Goal: Use online tool/utility: Utilize a website feature to perform a specific function

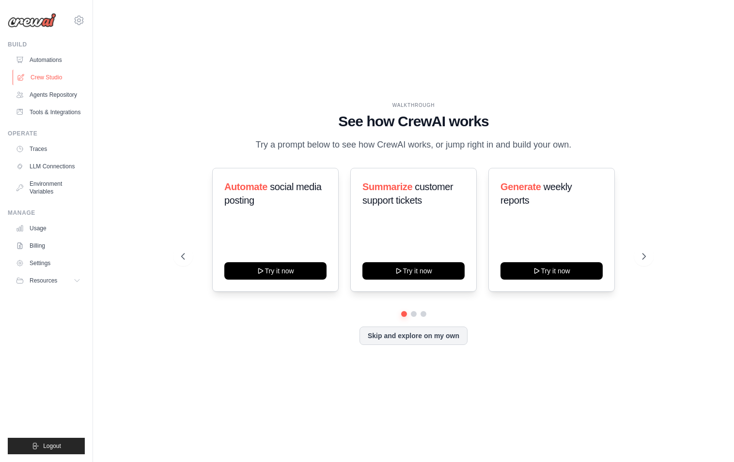
click at [66, 80] on link "Crew Studio" at bounding box center [49, 77] width 73 height 15
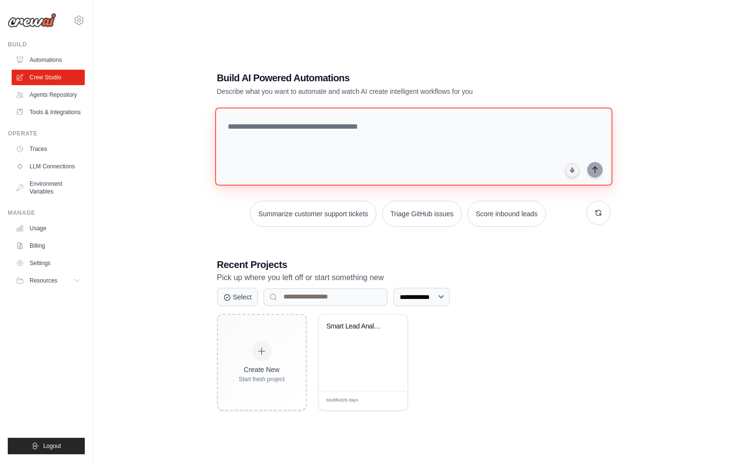
click at [436, 141] on textarea at bounding box center [412, 146] width 397 height 78
click at [298, 140] on textarea at bounding box center [412, 146] width 397 height 78
paste textarea "**********"
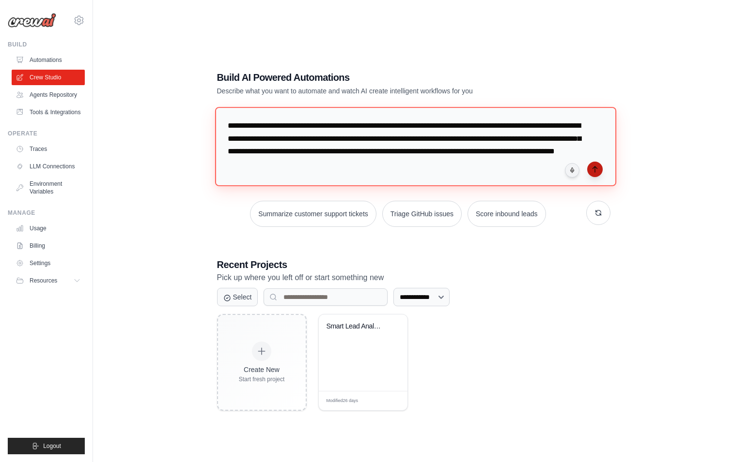
type textarea "**********"
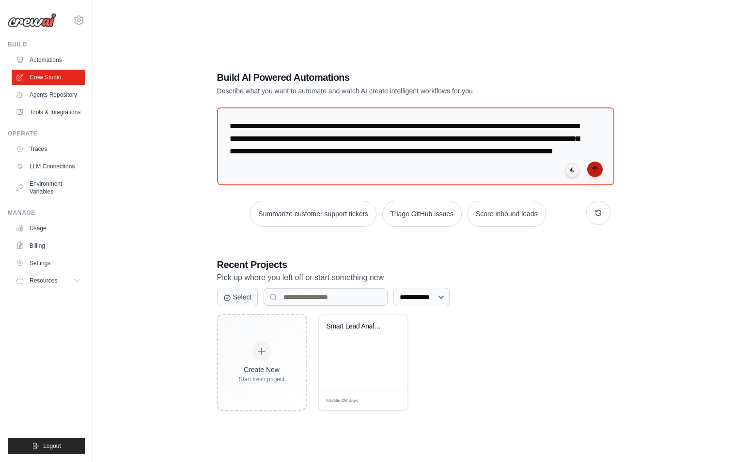
click at [597, 171] on icon "submit" at bounding box center [595, 170] width 8 height 8
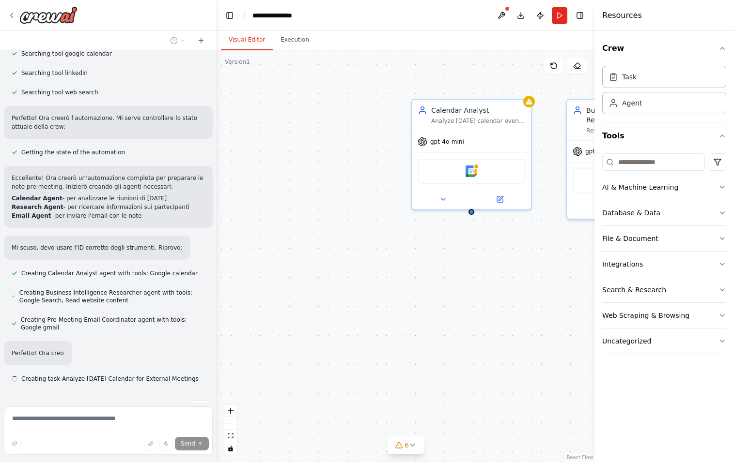
scroll to position [246, 0]
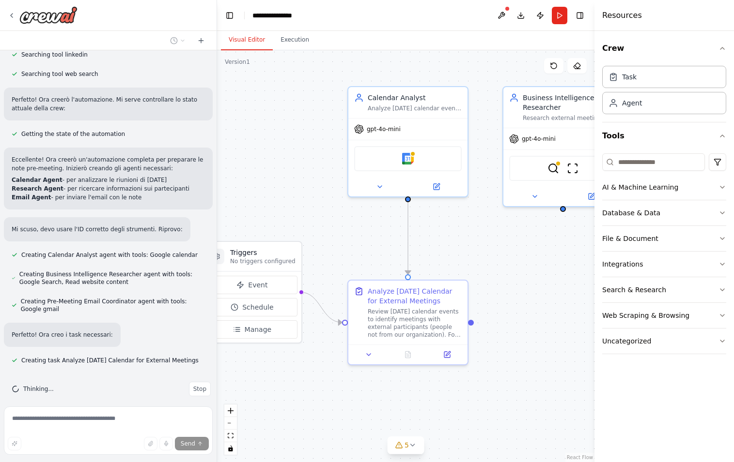
drag, startPoint x: 350, startPoint y: 190, endPoint x: 275, endPoint y: 175, distance: 76.9
click at [275, 175] on div ".deletable-edge-delete-btn { width: 20px; height: 20px; border: 0px solid #ffff…" at bounding box center [405, 256] width 377 height 412
drag, startPoint x: 252, startPoint y: 217, endPoint x: 269, endPoint y: 215, distance: 17.5
click at [269, 215] on div ".deletable-edge-delete-btn { width: 20px; height: 20px; border: 0px solid #ffff…" at bounding box center [405, 256] width 377 height 412
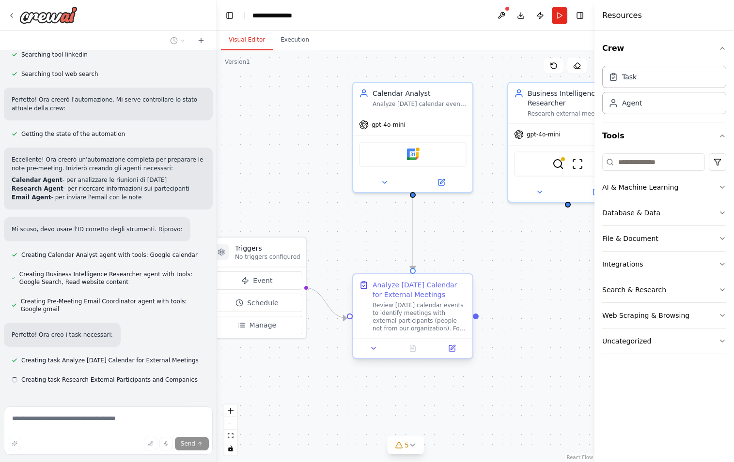
scroll to position [266, 0]
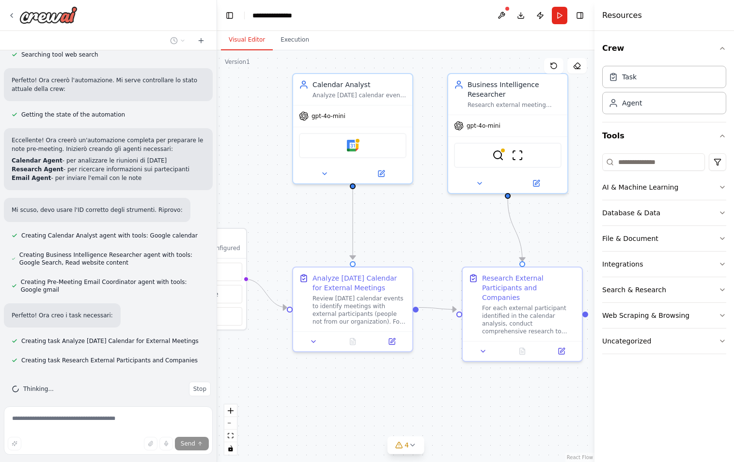
drag, startPoint x: 383, startPoint y: 241, endPoint x: 280, endPoint y: 213, distance: 106.8
click at [281, 213] on div ".deletable-edge-delete-btn { width: 20px; height: 20px; border: 0px solid #ffff…" at bounding box center [405, 256] width 377 height 412
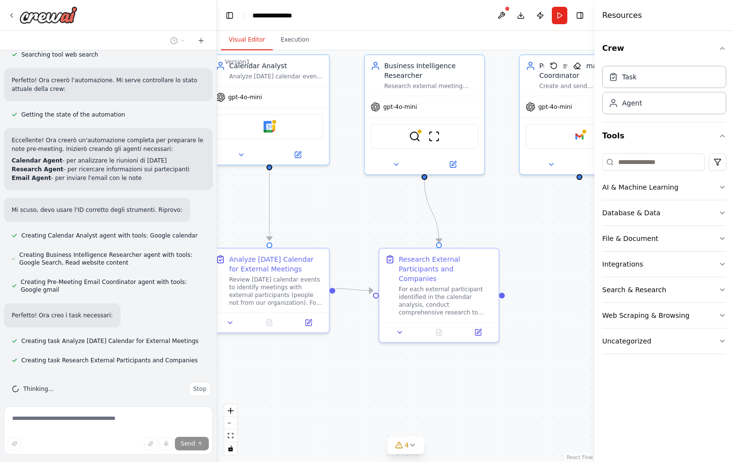
drag, startPoint x: 385, startPoint y: 212, endPoint x: 322, endPoint y: 212, distance: 63.4
click at [331, 212] on div ".deletable-edge-delete-btn { width: 20px; height: 20px; border: 0px solid #ffff…" at bounding box center [405, 256] width 377 height 412
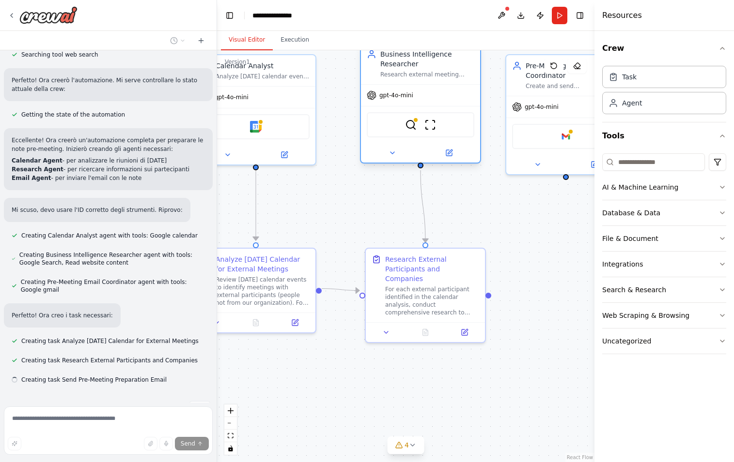
scroll to position [285, 0]
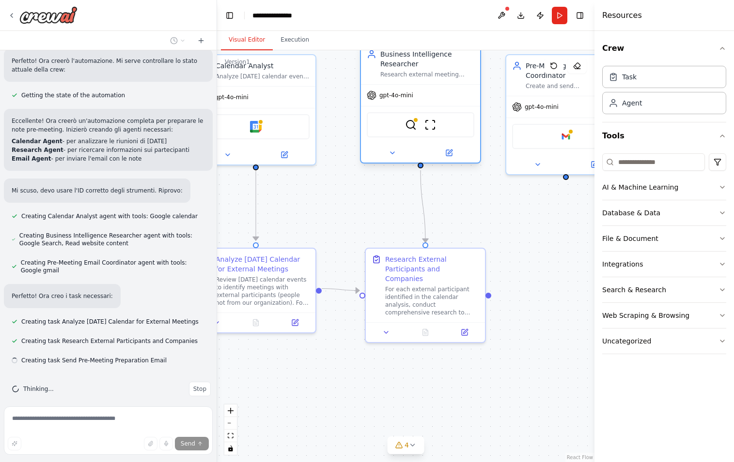
drag, startPoint x: 379, startPoint y: 152, endPoint x: 384, endPoint y: 147, distance: 7.5
click at [384, 146] on div "gpt-4o-mini SerplyWebSearchTool ScrapeWebsiteTool" at bounding box center [420, 123] width 119 height 78
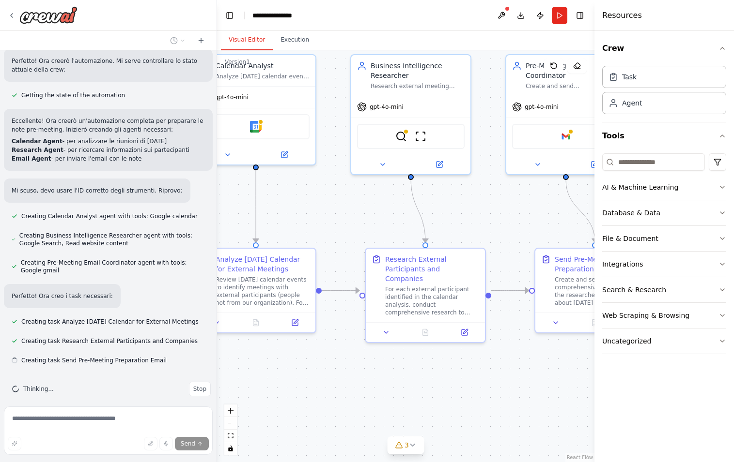
click at [384, 197] on div ".deletable-edge-delete-btn { width: 20px; height: 20px; border: 0px solid #ffff…" at bounding box center [405, 256] width 377 height 412
drag, startPoint x: 383, startPoint y: 197, endPoint x: 346, endPoint y: 197, distance: 37.3
click at [346, 197] on div ".deletable-edge-delete-btn { width: 20px; height: 20px; border: 0px solid #ffff…" at bounding box center [405, 256] width 377 height 412
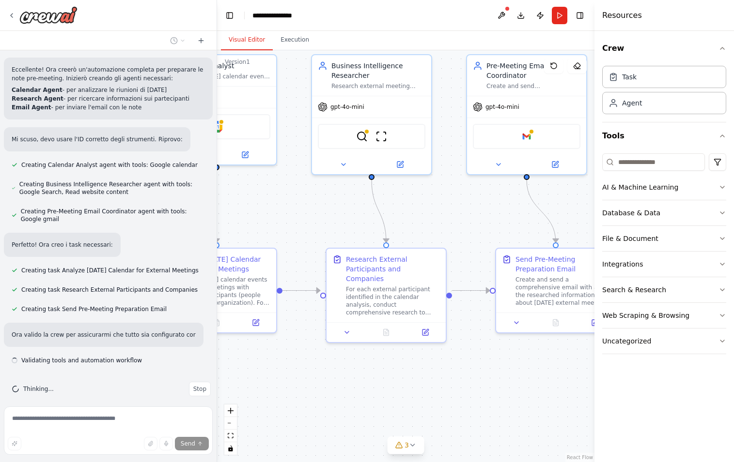
scroll to position [345, 0]
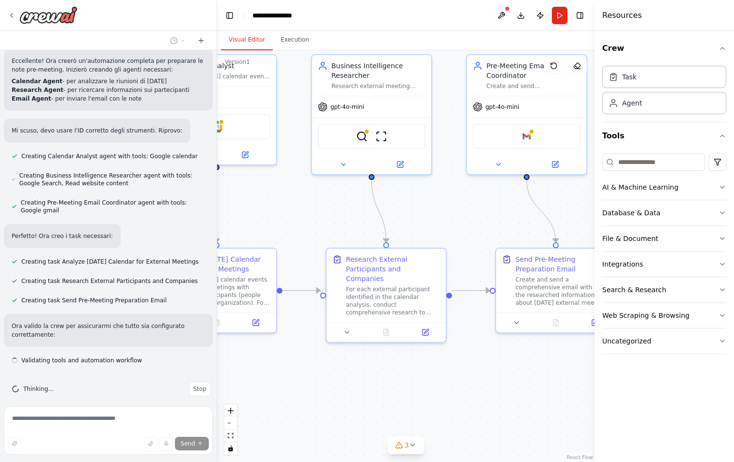
drag, startPoint x: 471, startPoint y: 200, endPoint x: 413, endPoint y: 200, distance: 58.1
click at [413, 200] on div ".deletable-edge-delete-btn { width: 20px; height: 20px; border: 0px solid #ffff…" at bounding box center [405, 256] width 377 height 412
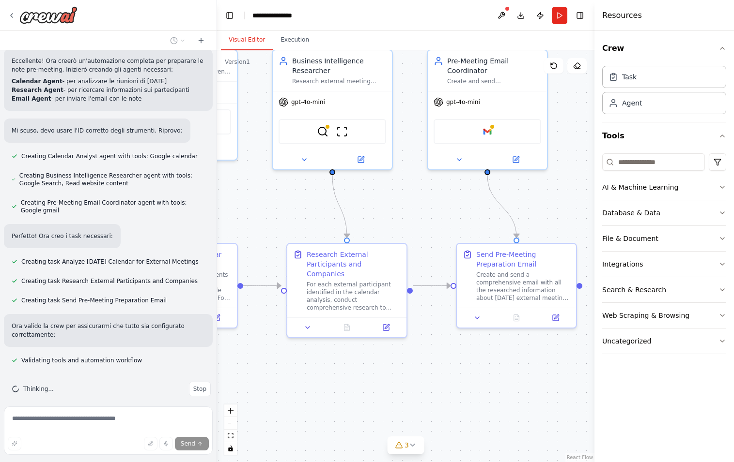
drag, startPoint x: 533, startPoint y: 204, endPoint x: 563, endPoint y: 198, distance: 30.2
click at [562, 198] on div ".deletable-edge-delete-btn { width: 20px; height: 20px; border: 0px solid #ffff…" at bounding box center [405, 256] width 377 height 412
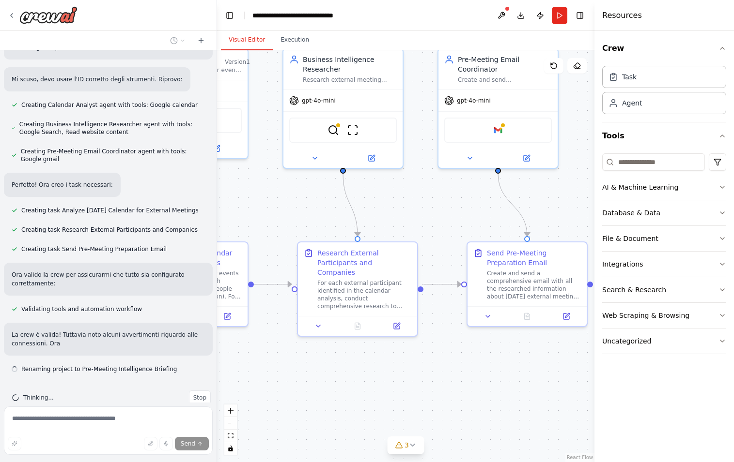
scroll to position [405, 0]
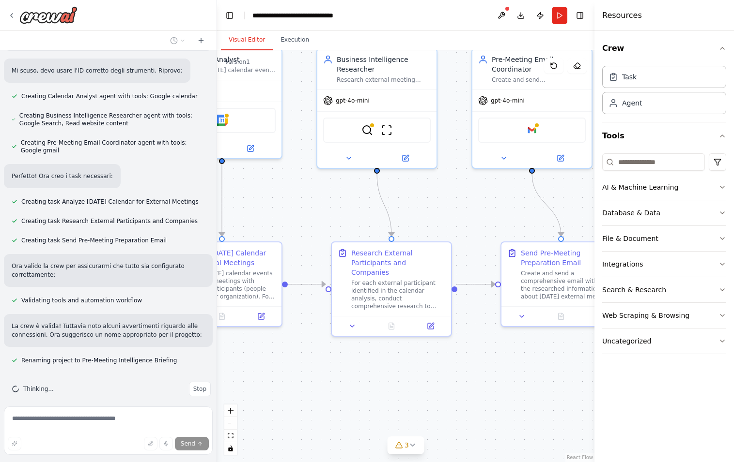
drag, startPoint x: 420, startPoint y: 214, endPoint x: 535, endPoint y: 212, distance: 115.7
click at [531, 212] on div ".deletable-edge-delete-btn { width: 20px; height: 20px; border: 0px solid #ffff…" at bounding box center [405, 256] width 377 height 412
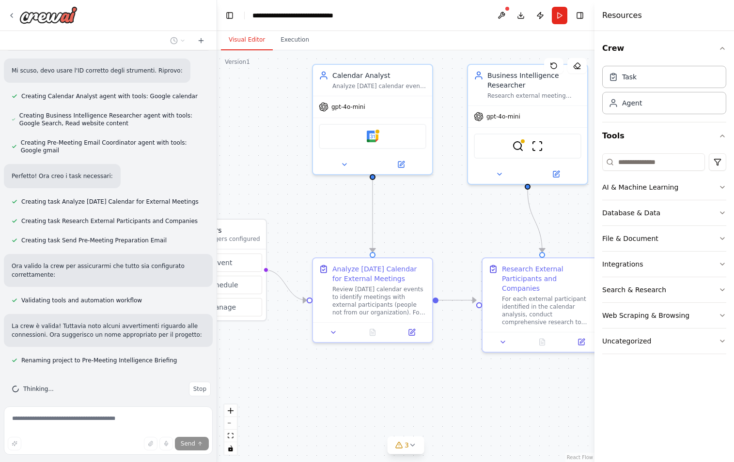
drag, startPoint x: 372, startPoint y: 206, endPoint x: 461, endPoint y: 229, distance: 91.6
click at [461, 229] on div ".deletable-edge-delete-btn { width: 20px; height: 20px; border: 0px solid #ffff…" at bounding box center [405, 256] width 377 height 412
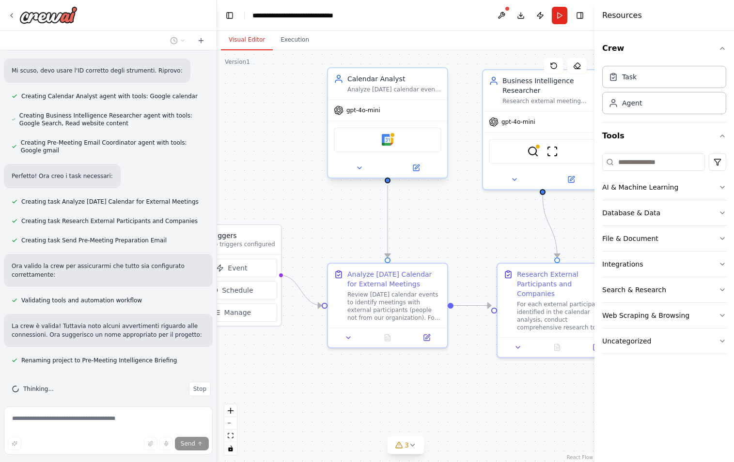
click at [391, 96] on div "Calendar Analyst Analyze today's calendar events and identify meetings with ext…" at bounding box center [387, 83] width 119 height 31
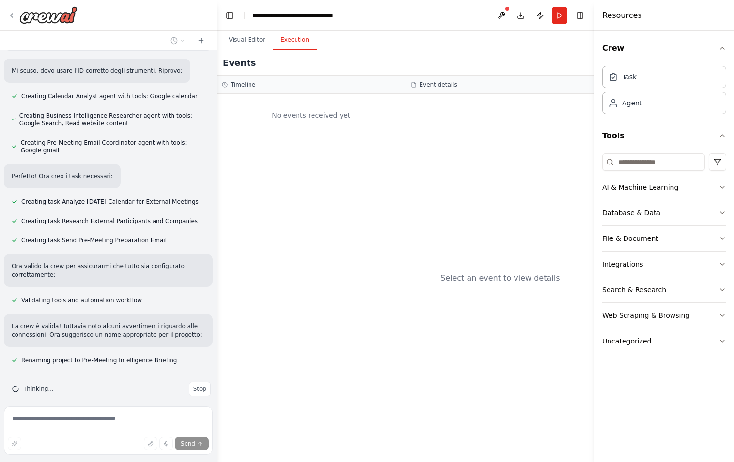
click at [284, 45] on button "Execution" at bounding box center [295, 40] width 44 height 20
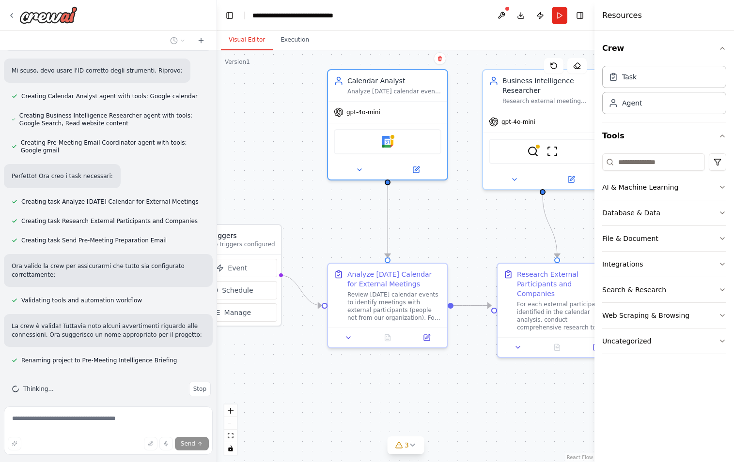
click at [251, 42] on button "Visual Editor" at bounding box center [247, 40] width 52 height 20
drag, startPoint x: 263, startPoint y: 163, endPoint x: 349, endPoint y: 170, distance: 86.0
click at [348, 169] on div ".deletable-edge-delete-btn { width: 20px; height: 20px; border: 0px solid #ffff…" at bounding box center [405, 256] width 377 height 412
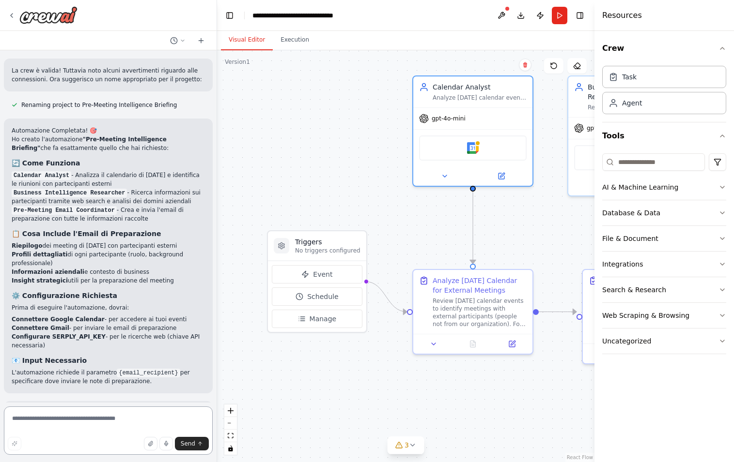
scroll to position [660, 0]
click at [322, 239] on h3 "Triggers" at bounding box center [327, 242] width 65 height 10
click at [337, 249] on p "No triggers configured" at bounding box center [327, 251] width 65 height 8
click at [316, 275] on span "Event" at bounding box center [322, 275] width 19 height 10
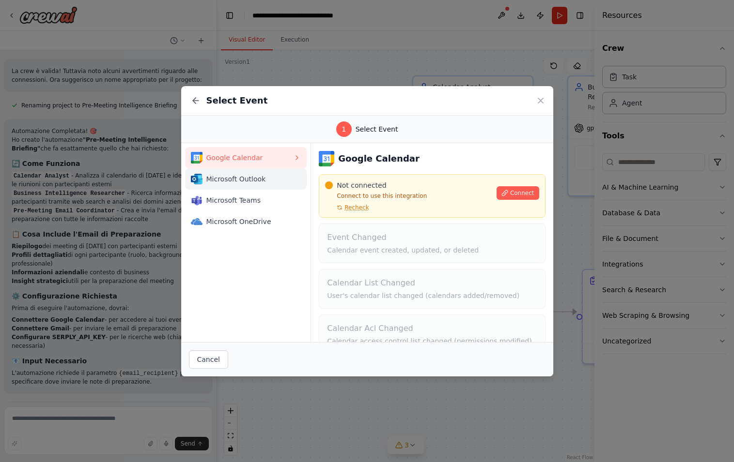
click at [269, 186] on button "Microsoft Outlook" at bounding box center [246, 178] width 122 height 21
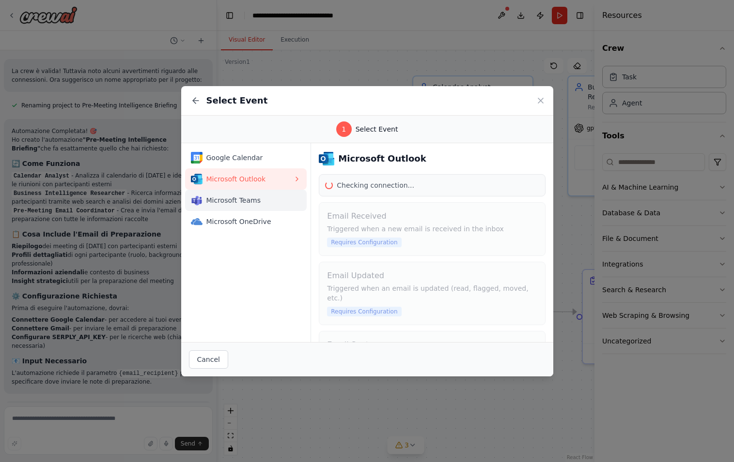
click at [265, 199] on span "Microsoft Teams" at bounding box center [249, 201] width 87 height 10
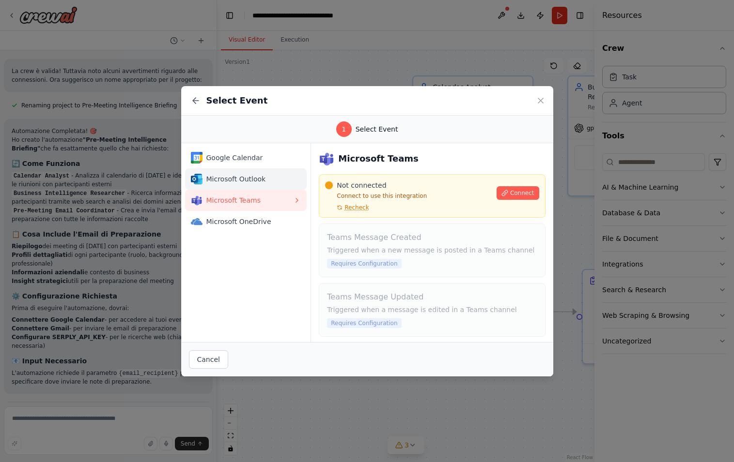
click at [265, 181] on span "Microsoft Outlook" at bounding box center [249, 179] width 87 height 10
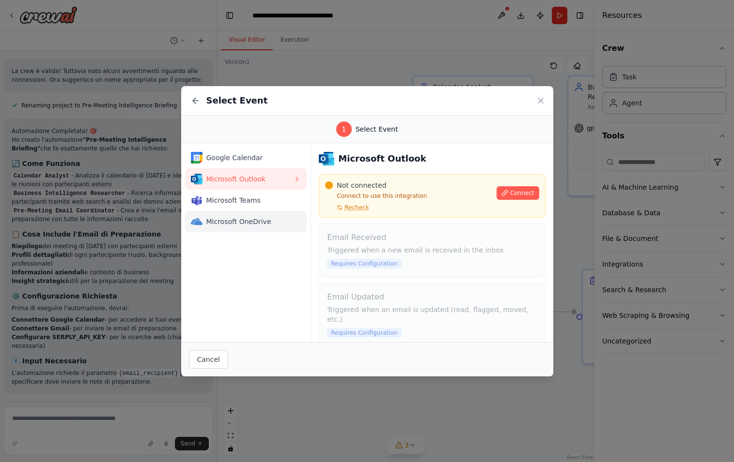
click at [258, 213] on button "Microsoft OneDrive" at bounding box center [246, 221] width 122 height 21
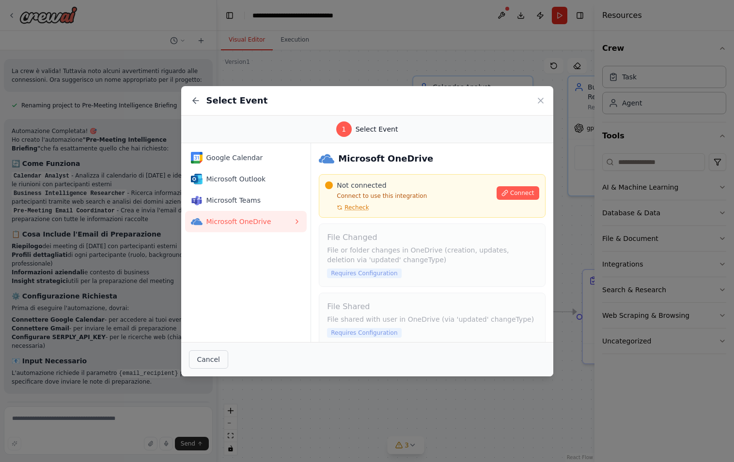
click at [211, 362] on button "Cancel" at bounding box center [208, 360] width 39 height 18
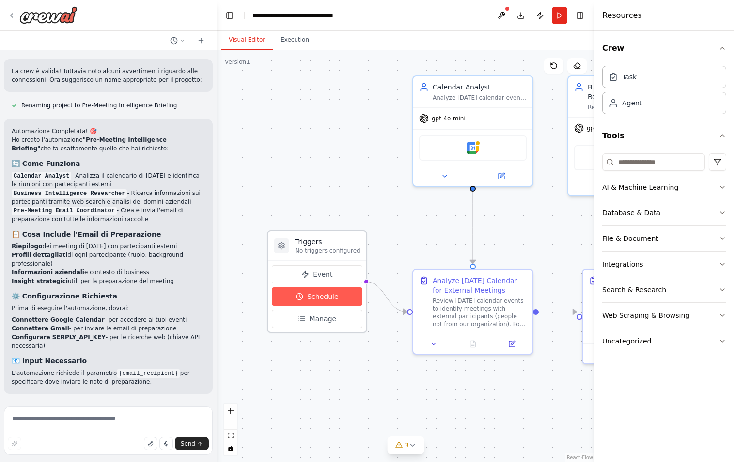
click at [341, 290] on button "Schedule" at bounding box center [317, 297] width 91 height 18
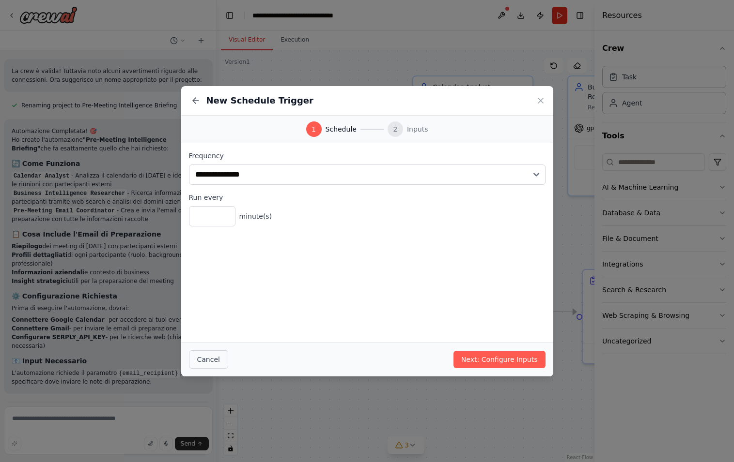
click at [210, 362] on button "Cancel" at bounding box center [208, 360] width 39 height 18
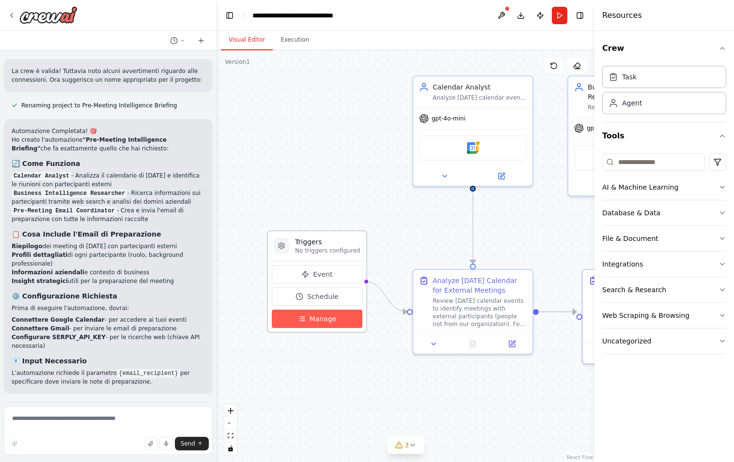
click at [326, 325] on button "Manage" at bounding box center [317, 319] width 91 height 18
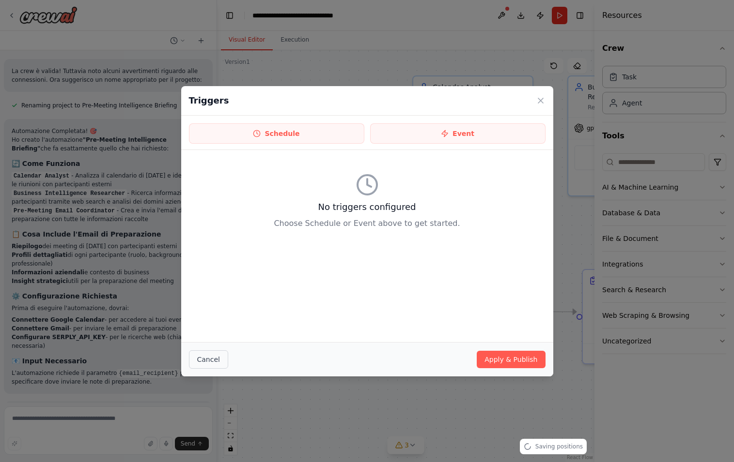
click at [214, 356] on button "Cancel" at bounding box center [208, 360] width 39 height 18
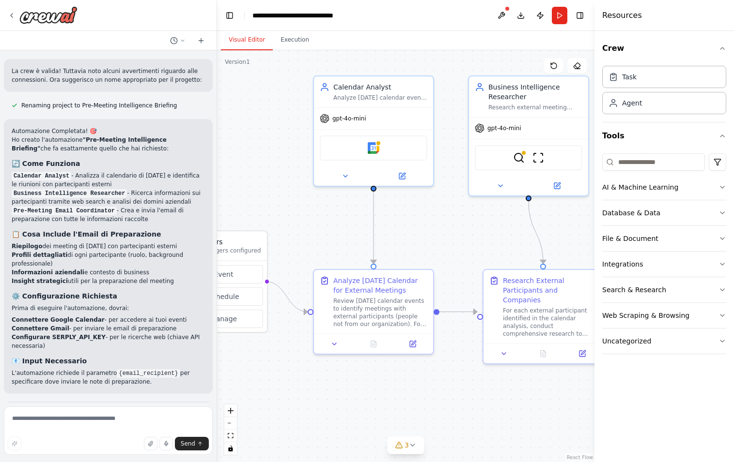
drag, startPoint x: 315, startPoint y: 187, endPoint x: 204, endPoint y: 187, distance: 110.9
click at [211, 187] on div "Invio email (gmail) pre-meeting con informazioni sulla persona / azienda con cu…" at bounding box center [367, 231] width 734 height 462
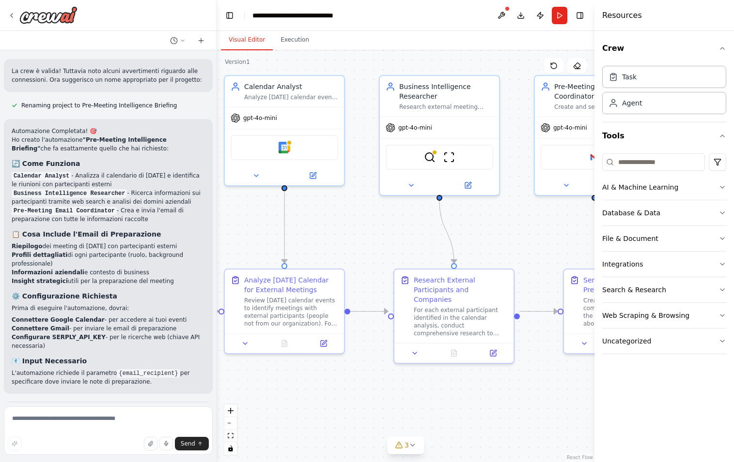
drag, startPoint x: 321, startPoint y: 229, endPoint x: 228, endPoint y: 225, distance: 93.5
click at [228, 225] on div ".deletable-edge-delete-btn { width: 20px; height: 20px; border: 0px solid #ffff…" at bounding box center [405, 256] width 377 height 412
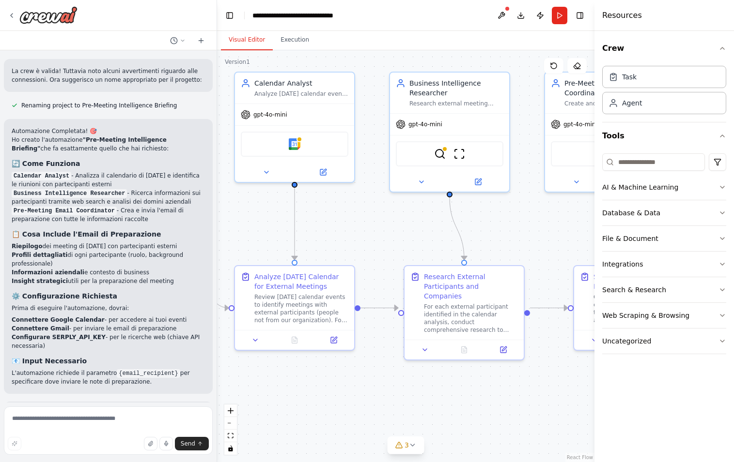
drag, startPoint x: 372, startPoint y: 209, endPoint x: 399, endPoint y: 209, distance: 27.6
click at [399, 209] on div ".deletable-edge-delete-btn { width: 20px; height: 20px; border: 0px solid #ffff…" at bounding box center [405, 256] width 377 height 412
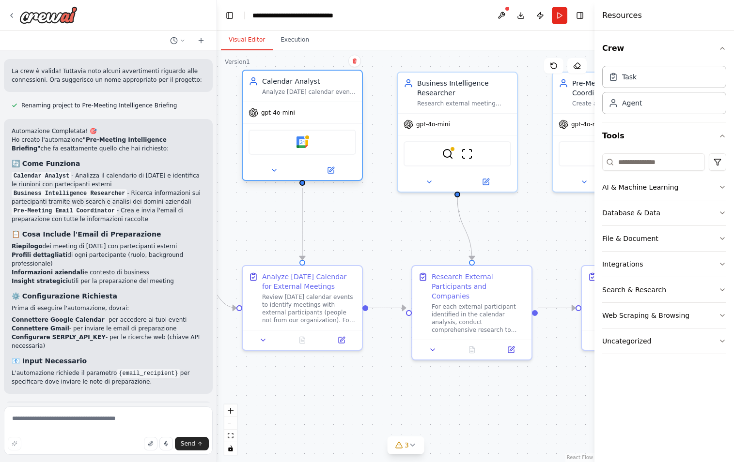
click at [312, 89] on div "Analyze today's calendar events and identify meetings with external participant…" at bounding box center [309, 92] width 94 height 8
click at [313, 273] on div "Analyze Today's Calendar for External Meetings" at bounding box center [309, 279] width 94 height 19
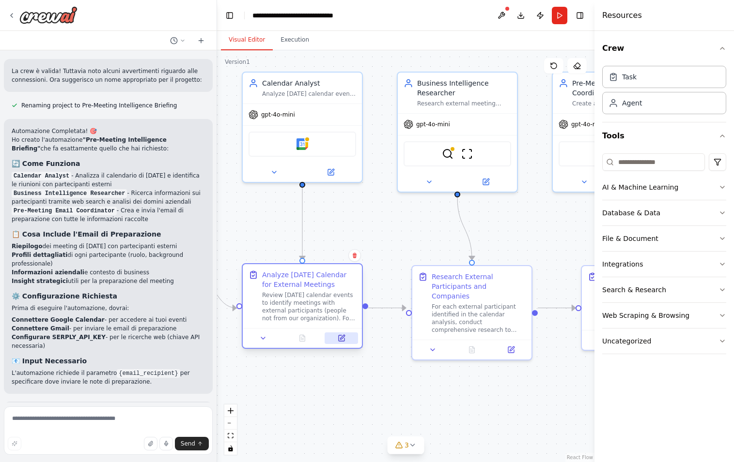
click at [348, 337] on button at bounding box center [340, 339] width 33 height 12
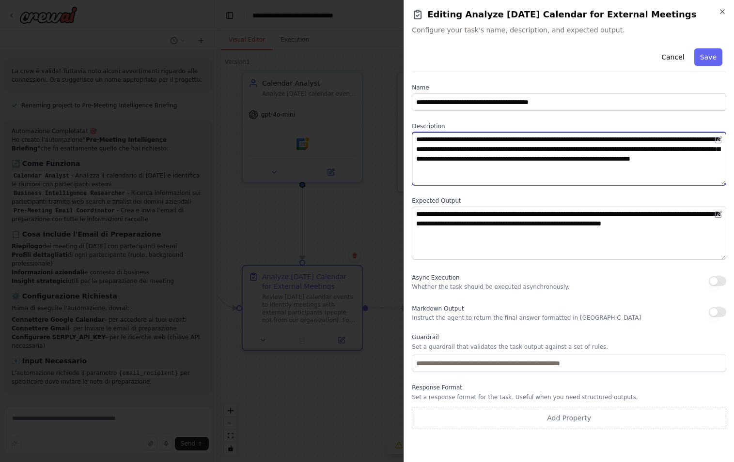
click at [491, 151] on textarea "**********" at bounding box center [569, 158] width 314 height 53
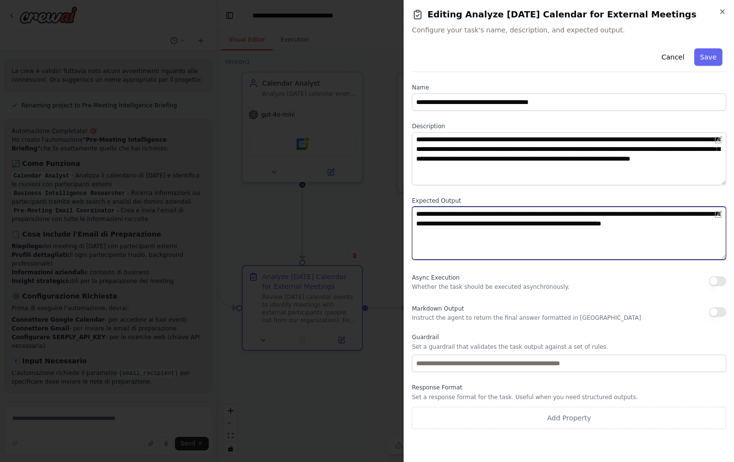
click at [488, 213] on textarea "**********" at bounding box center [569, 233] width 314 height 53
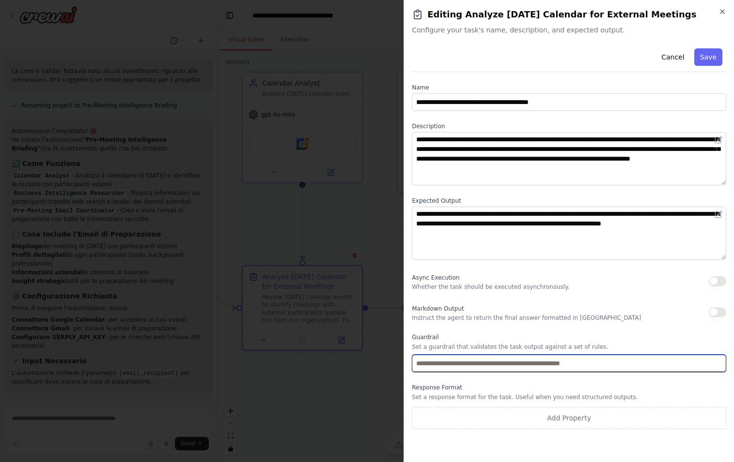
click at [485, 363] on input "text" at bounding box center [569, 363] width 314 height 17
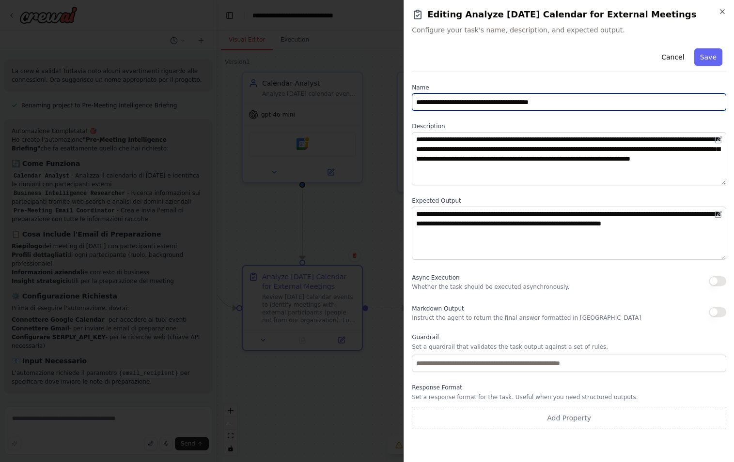
click at [506, 102] on input "**********" at bounding box center [569, 101] width 314 height 17
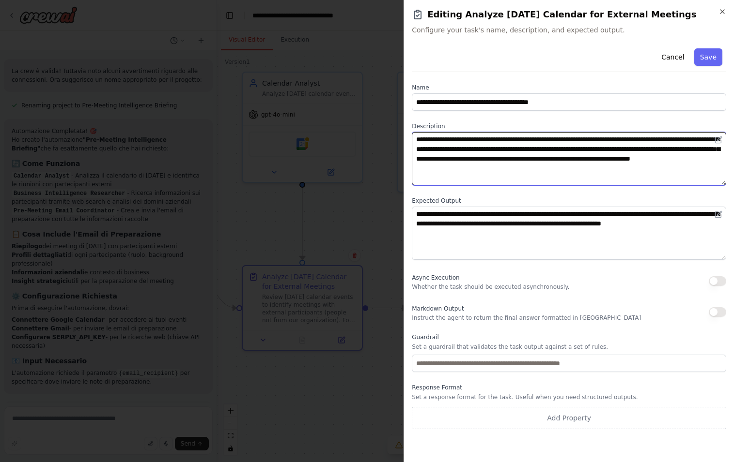
click at [486, 158] on textarea "**********" at bounding box center [569, 158] width 314 height 53
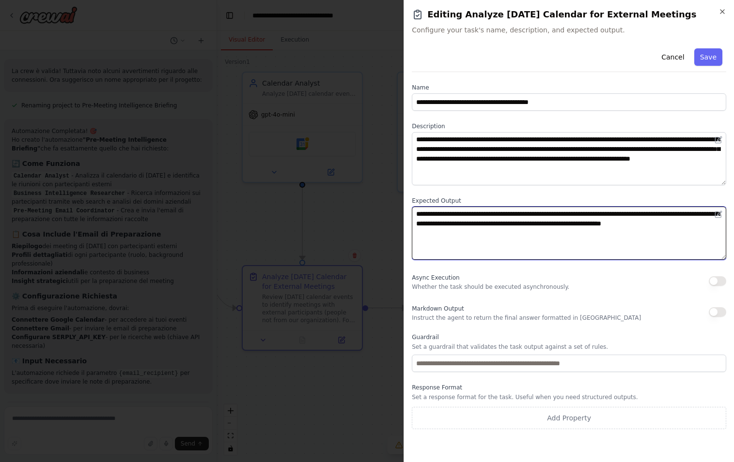
click at [474, 208] on textarea "**********" at bounding box center [569, 233] width 314 height 53
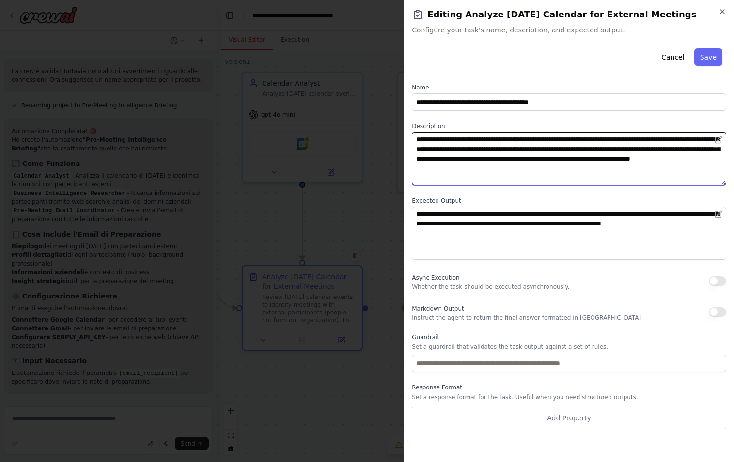
click at [474, 167] on textarea "**********" at bounding box center [569, 158] width 314 height 53
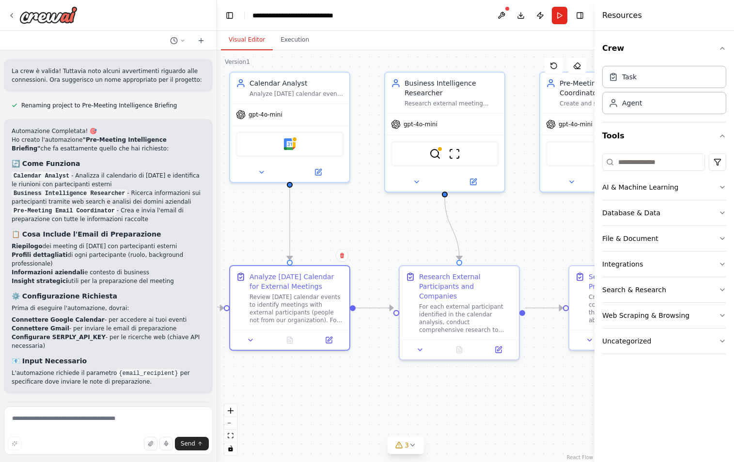
drag, startPoint x: 366, startPoint y: 231, endPoint x: 301, endPoint y: 231, distance: 64.9
click at [303, 231] on div ".deletable-edge-delete-btn { width: 20px; height: 20px; border: 0px solid #ffff…" at bounding box center [405, 256] width 377 height 412
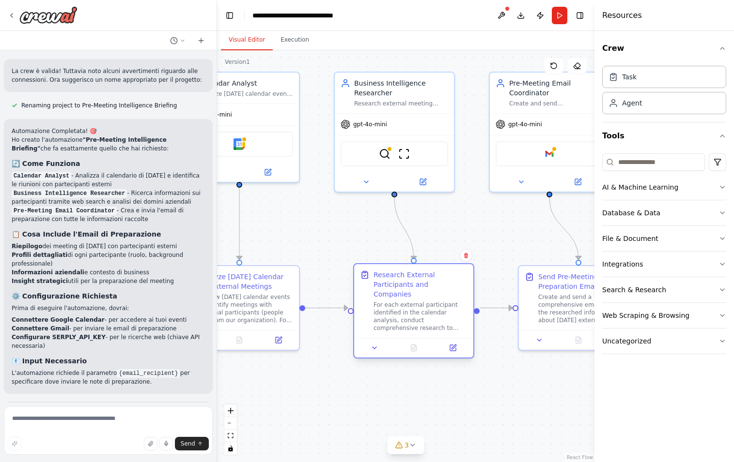
click at [375, 274] on div "Research External Participants and Companies" at bounding box center [420, 284] width 94 height 29
click at [401, 301] on div "For each external participant identified in the calendar analysis, conduct comp…" at bounding box center [420, 316] width 94 height 31
click at [454, 345] on icon at bounding box center [453, 348] width 6 height 6
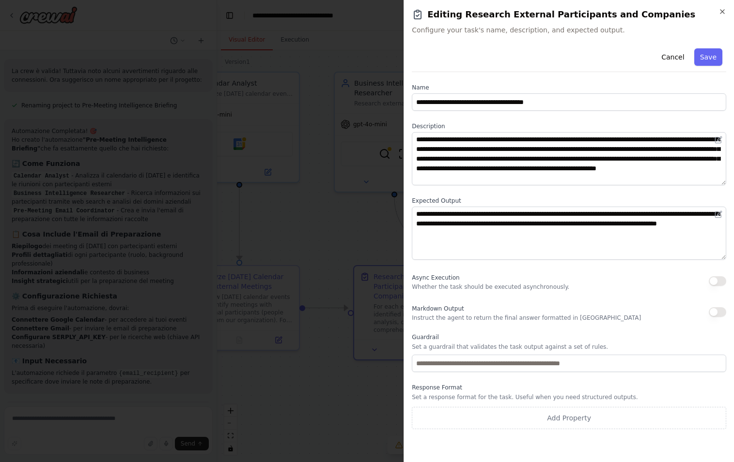
scroll to position [0, 0]
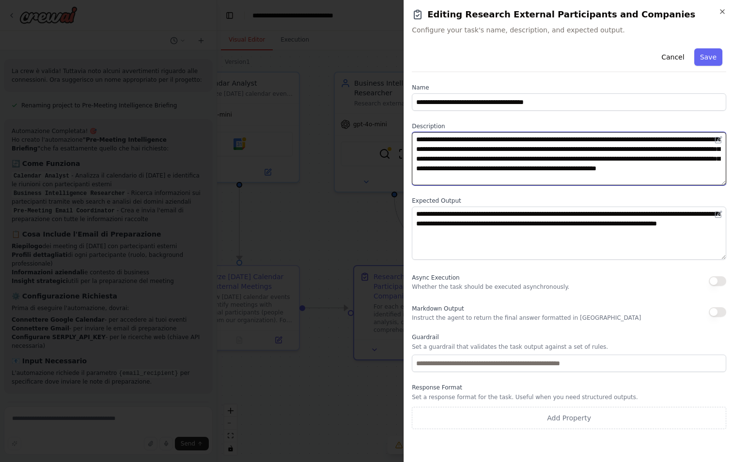
click at [612, 177] on textarea "**********" at bounding box center [569, 158] width 314 height 53
drag, startPoint x: 617, startPoint y: 177, endPoint x: 411, endPoint y: 137, distance: 210.0
click at [411, 137] on div "**********" at bounding box center [568, 231] width 330 height 462
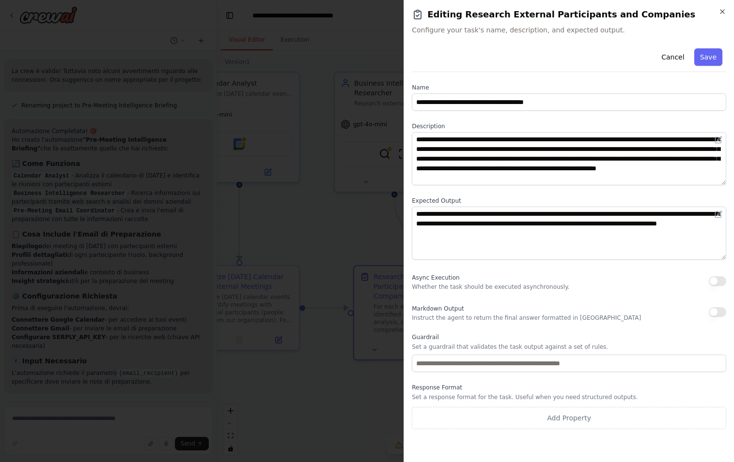
click at [717, 16] on h2 "Editing Research External Participants and Companies" at bounding box center [569, 15] width 314 height 14
click at [718, 13] on icon "button" at bounding box center [722, 12] width 8 height 8
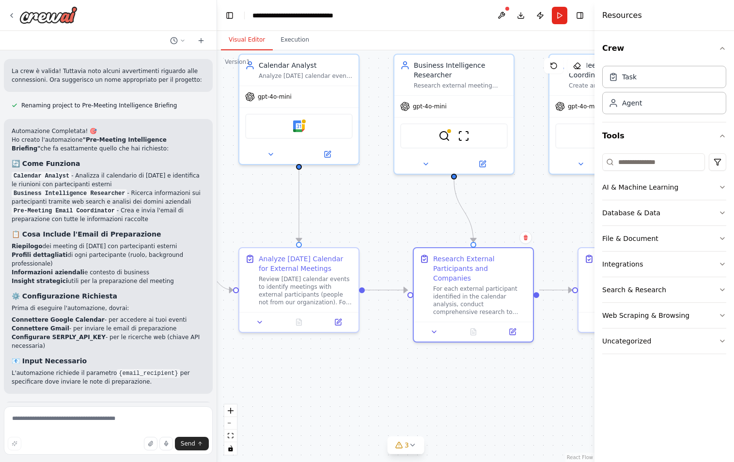
drag, startPoint x: 321, startPoint y: 217, endPoint x: 379, endPoint y: 200, distance: 60.2
click at [380, 199] on div ".deletable-edge-delete-btn { width: 20px; height: 20px; border: 0px solid #ffff…" at bounding box center [405, 256] width 377 height 412
click at [497, 15] on button at bounding box center [500, 15] width 15 height 17
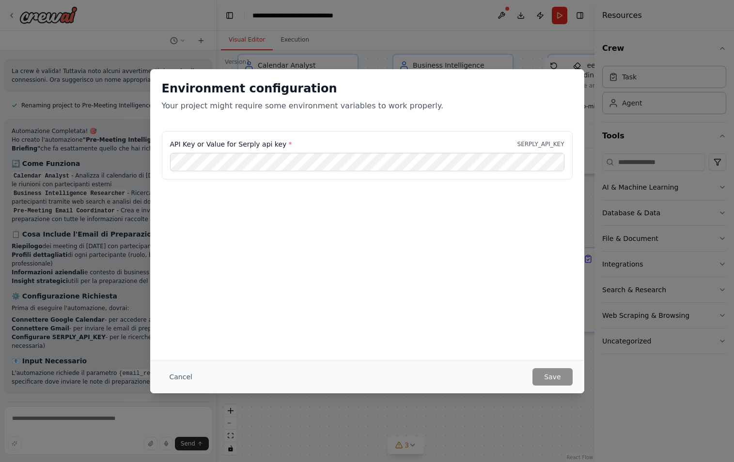
click at [502, 11] on div "Environment configuration Your project might require some environment variables…" at bounding box center [367, 231] width 734 height 462
click at [190, 379] on button "Cancel" at bounding box center [181, 376] width 38 height 17
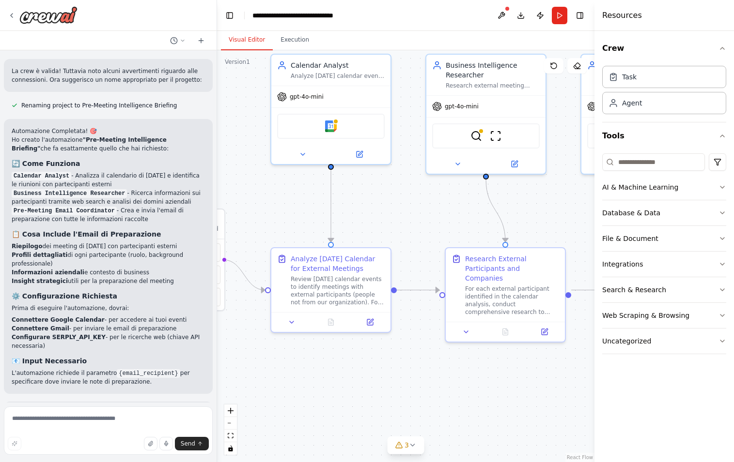
drag, startPoint x: 352, startPoint y: 222, endPoint x: 390, endPoint y: 222, distance: 37.8
click at [390, 222] on div ".deletable-edge-delete-btn { width: 20px; height: 20px; border: 0px solid #ffff…" at bounding box center [405, 256] width 377 height 412
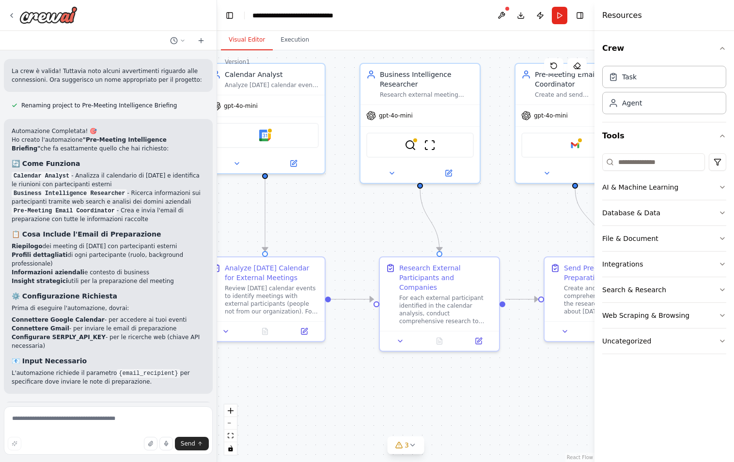
drag, startPoint x: 403, startPoint y: 235, endPoint x: 337, endPoint y: 246, distance: 67.3
click at [337, 246] on div ".deletable-edge-delete-btn { width: 20px; height: 20px; border: 0px solid #ffff…" at bounding box center [405, 256] width 377 height 412
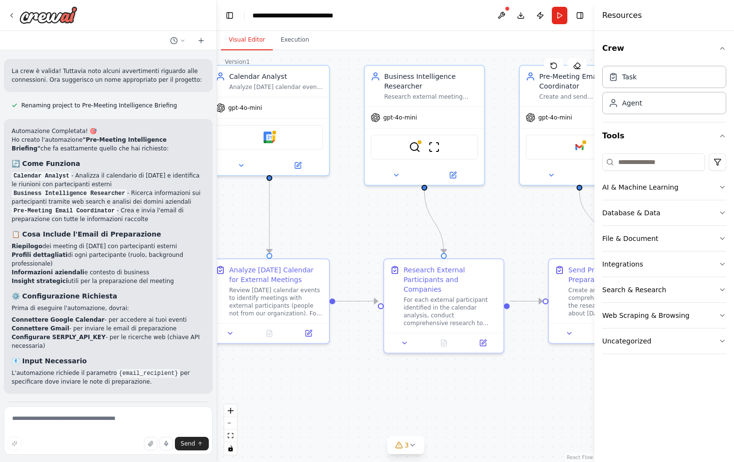
drag, startPoint x: 393, startPoint y: 219, endPoint x: 309, endPoint y: 219, distance: 83.3
click at [311, 219] on div ".deletable-edge-delete-btn { width: 20px; height: 20px; border: 0px solid #ffff…" at bounding box center [405, 256] width 377 height 412
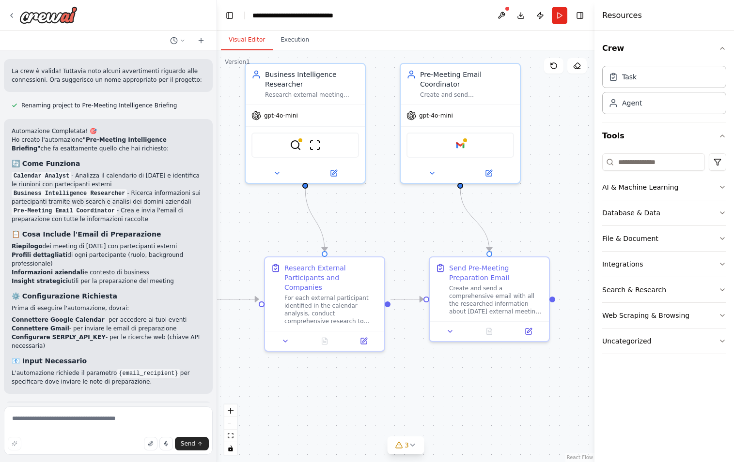
drag, startPoint x: 457, startPoint y: 227, endPoint x: 419, endPoint y: 225, distance: 37.8
click at [419, 225] on div ".deletable-edge-delete-btn { width: 20px; height: 20px; border: 0px solid #ffff…" at bounding box center [405, 256] width 377 height 412
click at [451, 336] on div at bounding box center [488, 330] width 119 height 20
click at [451, 330] on icon at bounding box center [450, 330] width 8 height 8
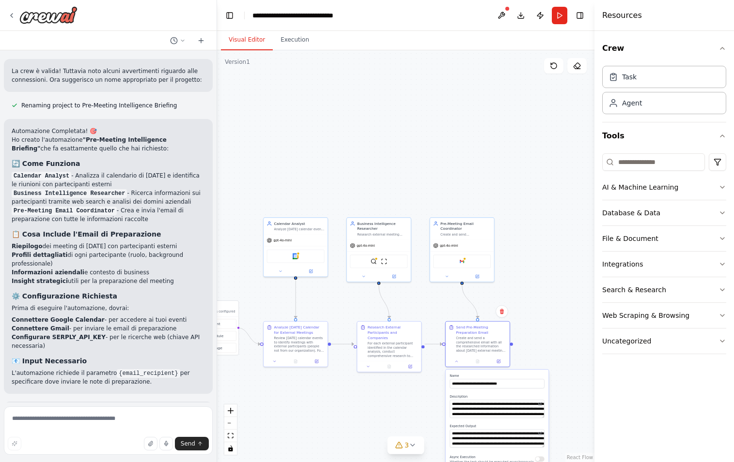
click at [410, 388] on div ".deletable-edge-delete-btn { width: 20px; height: 20px; border: 0px solid #ffff…" at bounding box center [405, 256] width 377 height 412
click at [380, 247] on div "gpt-4o-mini" at bounding box center [379, 245] width 64 height 12
click at [379, 222] on div "Business Intelligence Researcher" at bounding box center [382, 225] width 50 height 10
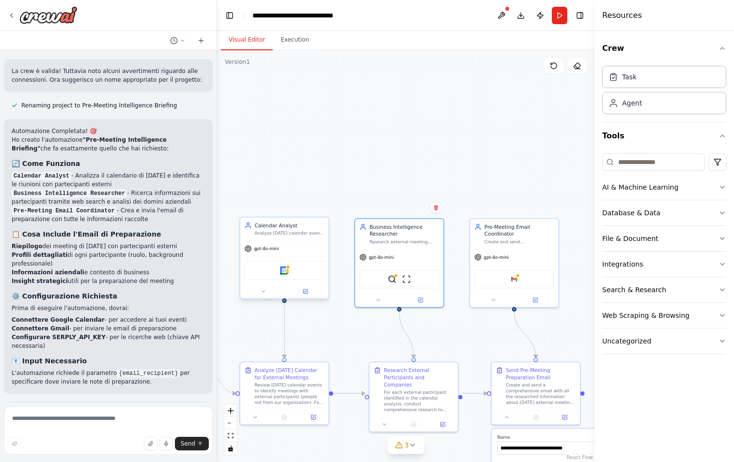
click at [293, 229] on div "Calendar Analyst" at bounding box center [289, 225] width 70 height 7
click at [265, 290] on icon at bounding box center [263, 292] width 6 height 6
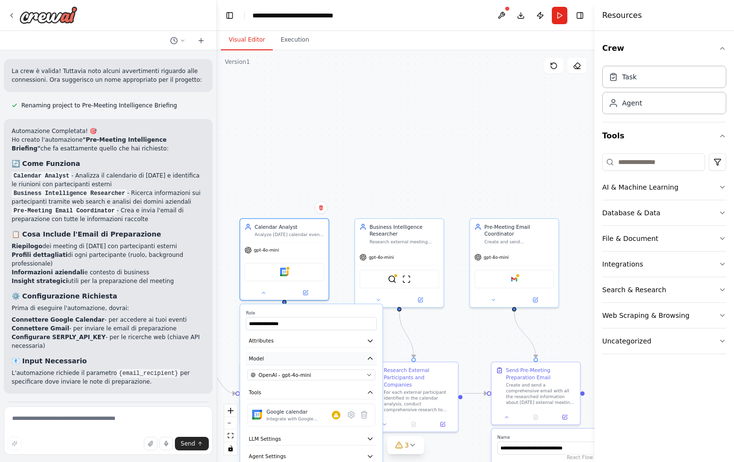
click at [293, 354] on button "Model" at bounding box center [311, 358] width 131 height 13
click at [294, 342] on button "Attributes" at bounding box center [311, 341] width 131 height 13
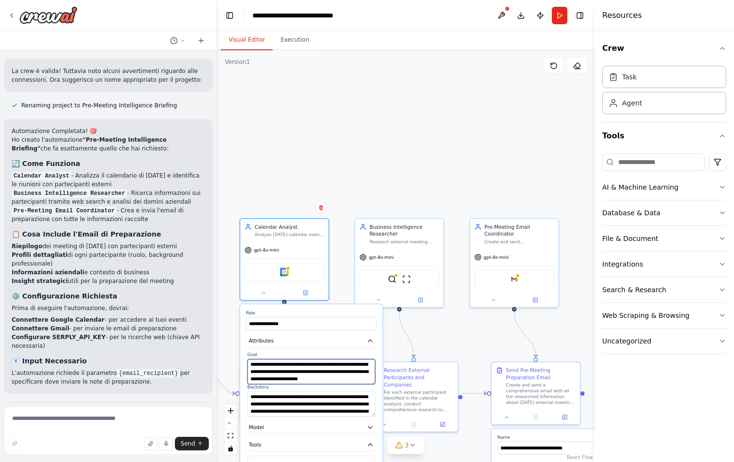
click at [295, 367] on textarea "**********" at bounding box center [311, 371] width 128 height 25
click at [296, 404] on textarea "**********" at bounding box center [311, 404] width 128 height 25
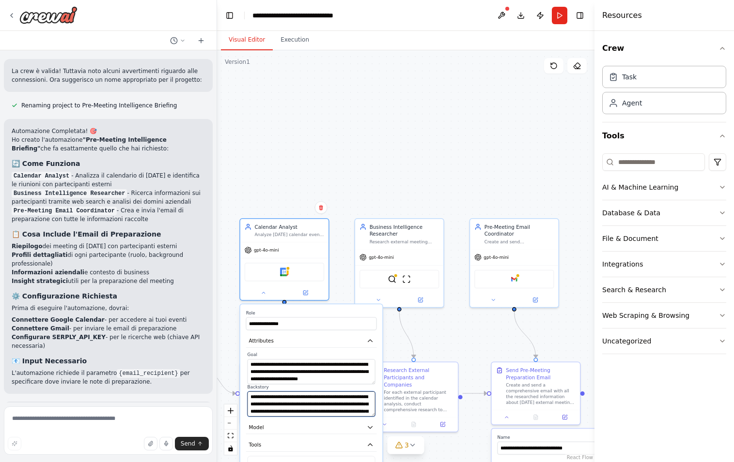
click at [296, 404] on textarea "**********" at bounding box center [311, 404] width 128 height 25
click at [296, 382] on textarea "**********" at bounding box center [311, 371] width 128 height 25
click at [299, 412] on textarea "**********" at bounding box center [311, 404] width 128 height 25
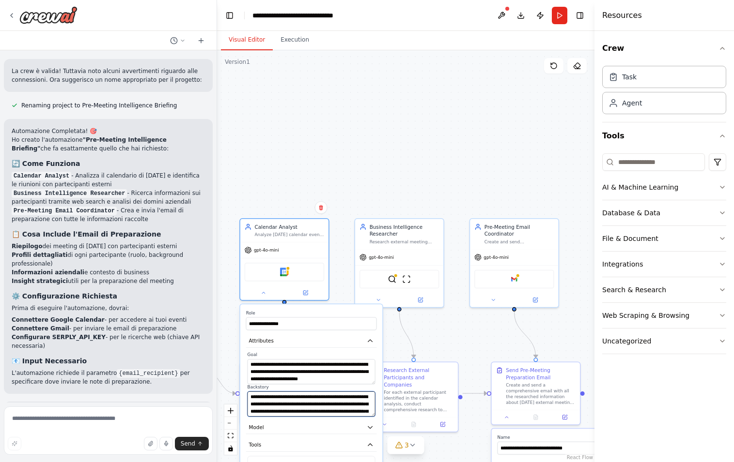
click at [299, 412] on textarea "**********" at bounding box center [311, 404] width 128 height 25
click at [303, 380] on textarea "**********" at bounding box center [311, 371] width 128 height 25
click at [309, 379] on textarea "**********" at bounding box center [311, 371] width 128 height 25
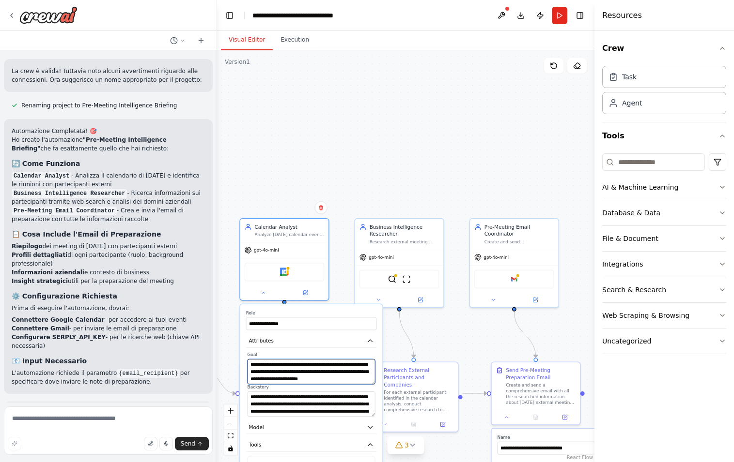
click at [309, 379] on textarea "**********" at bounding box center [311, 371] width 128 height 25
click at [303, 404] on textarea "**********" at bounding box center [311, 404] width 128 height 25
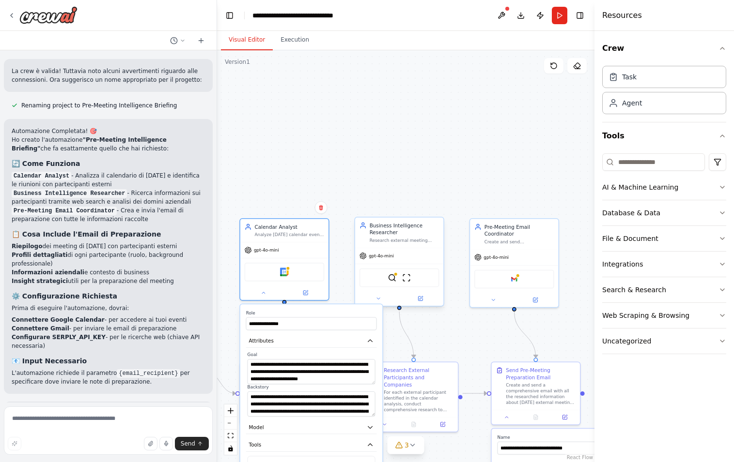
click at [388, 236] on div "Business Intelligence Researcher" at bounding box center [404, 229] width 70 height 15
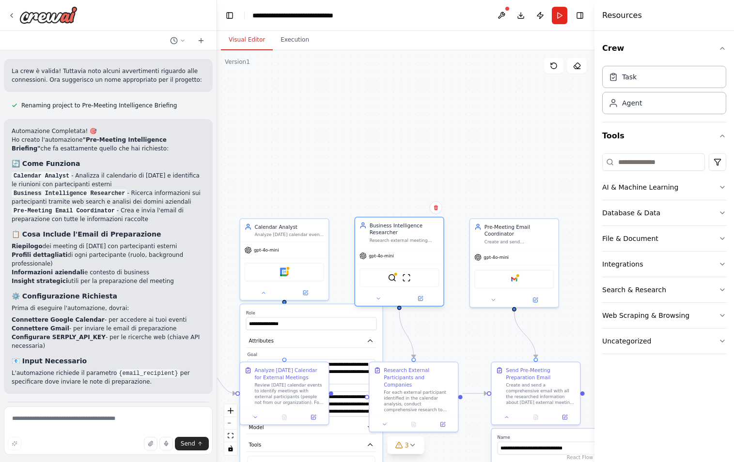
click at [388, 233] on div "Business Intelligence Researcher" at bounding box center [404, 229] width 70 height 15
click at [374, 298] on button at bounding box center [378, 298] width 41 height 9
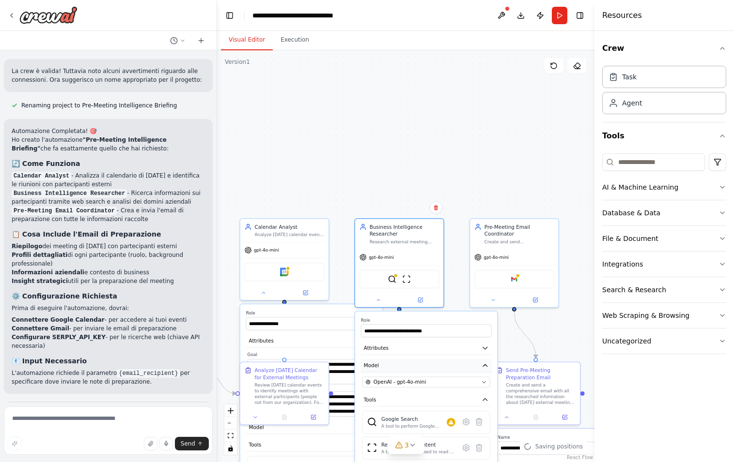
click at [394, 366] on button "Model" at bounding box center [426, 365] width 131 height 13
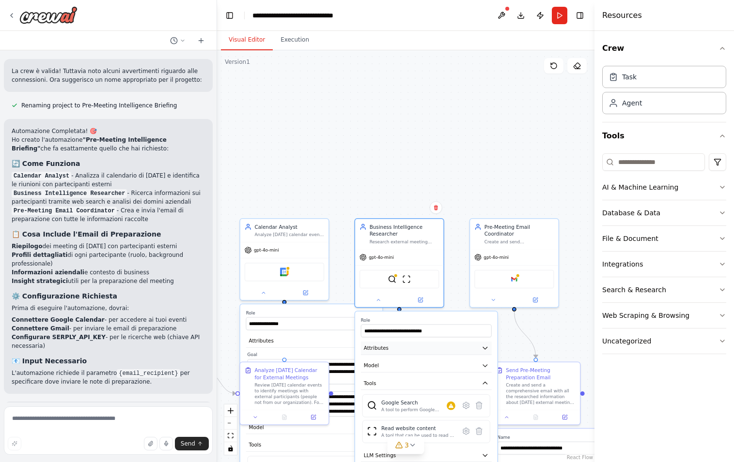
click at [392, 353] on button "Attributes" at bounding box center [426, 348] width 131 height 13
